Goal: Information Seeking & Learning: Check status

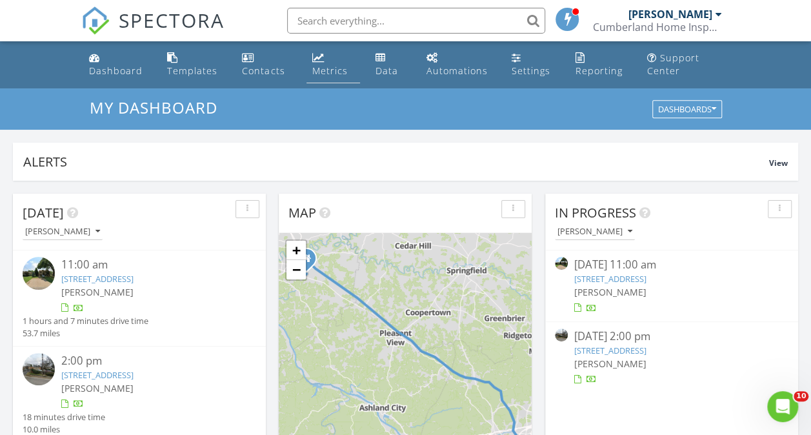
click at [315, 67] on div "Metrics" at bounding box center [328, 70] width 35 height 12
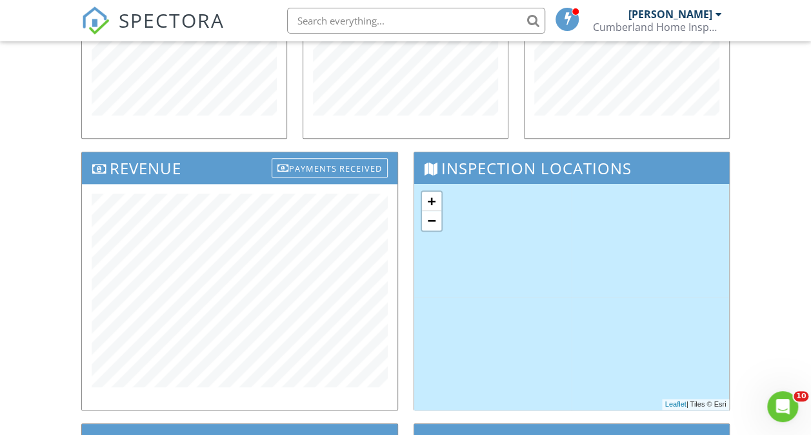
scroll to position [351, 0]
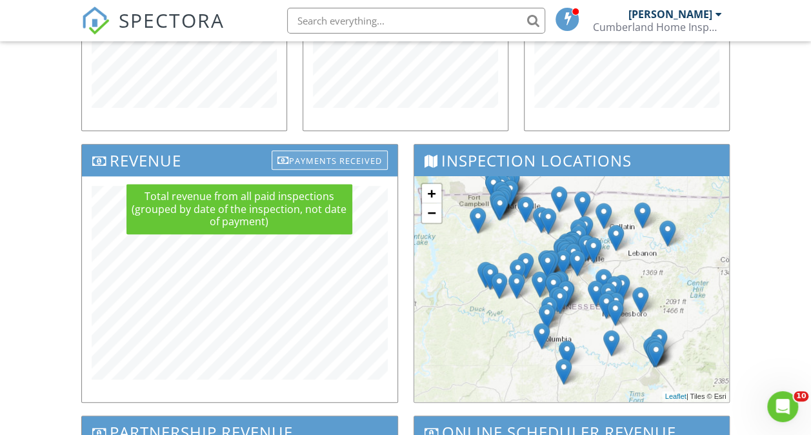
click at [306, 163] on div "Payments Received" at bounding box center [329, 159] width 116 height 19
